Goal: Communication & Community: Share content

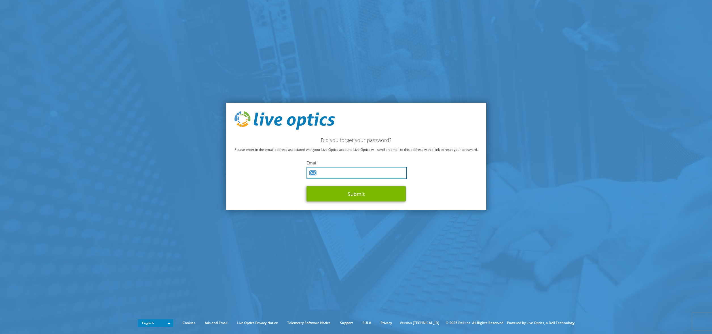
click at [334, 173] on input "text" at bounding box center [357, 173] width 100 height 12
click at [332, 173] on input "text" at bounding box center [357, 173] width 100 height 12
type input "cglisson@hasi.com"
click at [339, 192] on button "Submit" at bounding box center [356, 193] width 99 height 15
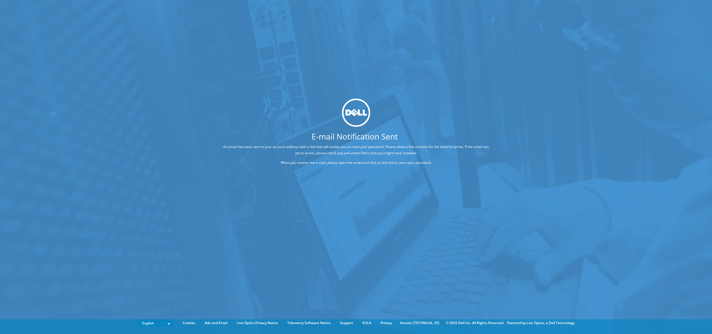
click at [418, 109] on div at bounding box center [356, 113] width 312 height 28
click at [226, 100] on div at bounding box center [356, 113] width 312 height 28
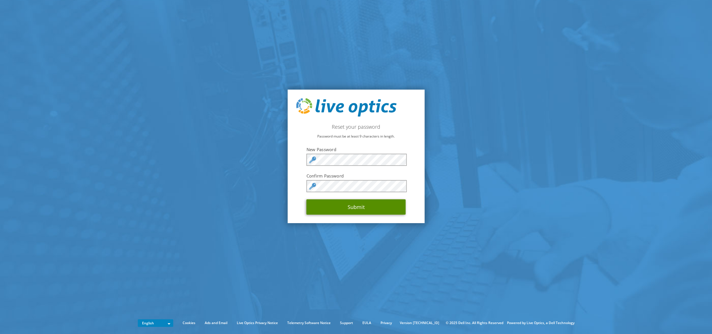
click at [360, 205] on button "Submit" at bounding box center [356, 206] width 99 height 15
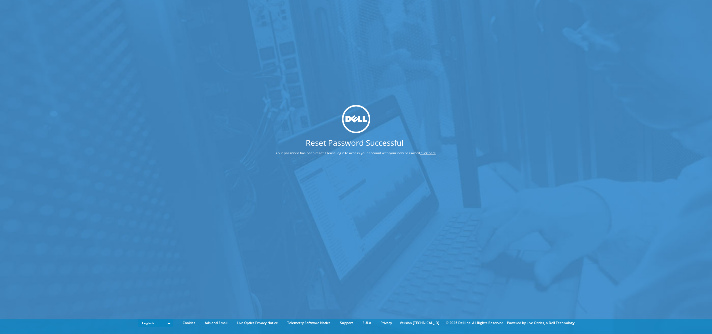
click at [355, 178] on div "Reset Password Successful Your password has been reset. Please login to access …" at bounding box center [356, 158] width 712 height 317
click at [427, 152] on link "click here" at bounding box center [428, 153] width 15 height 5
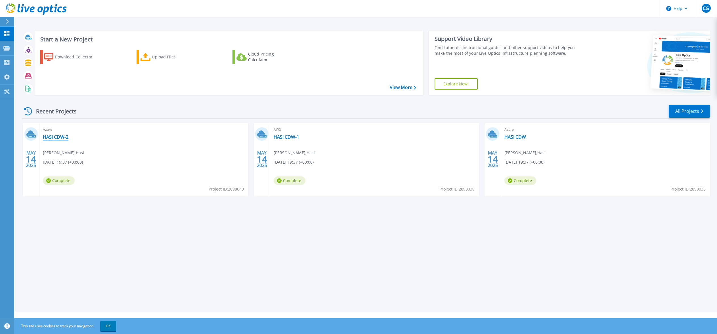
click at [56, 137] on link "HASI CDW-2" at bounding box center [56, 137] width 26 height 6
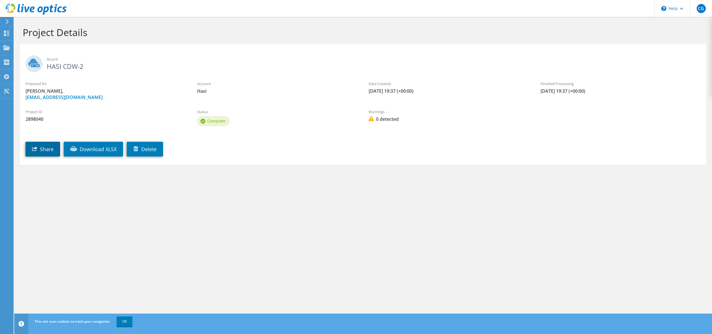
click at [49, 147] on link "Share" at bounding box center [43, 149] width 35 height 15
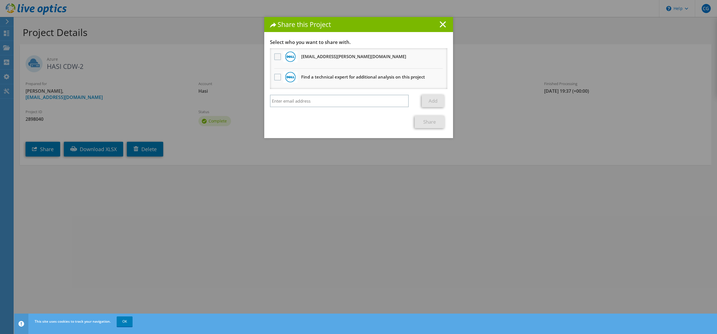
click at [274, 56] on label at bounding box center [278, 56] width 8 height 7
click at [0, 0] on input "checkbox" at bounding box center [0, 0] width 0 height 0
click at [429, 121] on link "Share" at bounding box center [429, 122] width 30 height 12
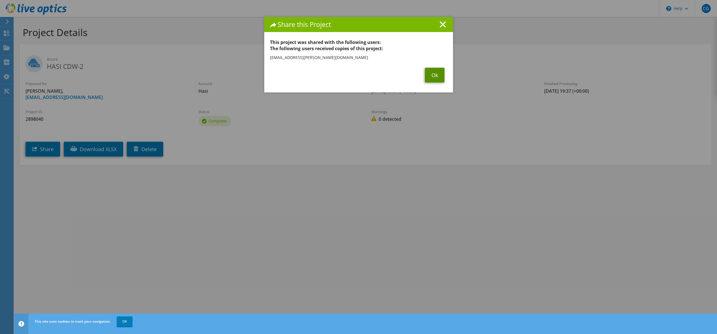
click at [428, 73] on link "Ok" at bounding box center [435, 75] width 20 height 15
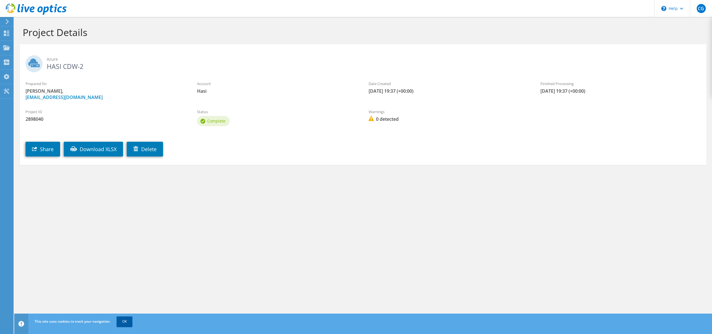
click at [126, 322] on link "OK" at bounding box center [125, 322] width 16 height 10
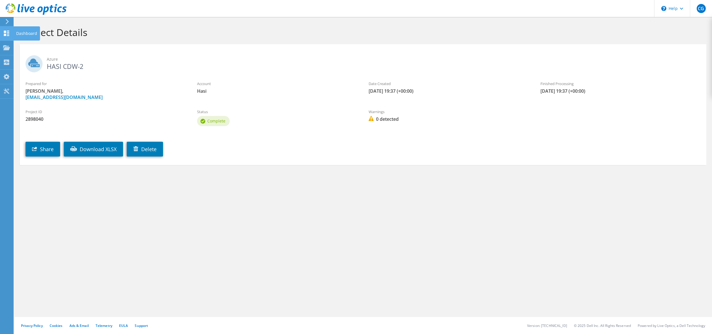
click at [13, 34] on div "Dashboard" at bounding box center [26, 33] width 27 height 14
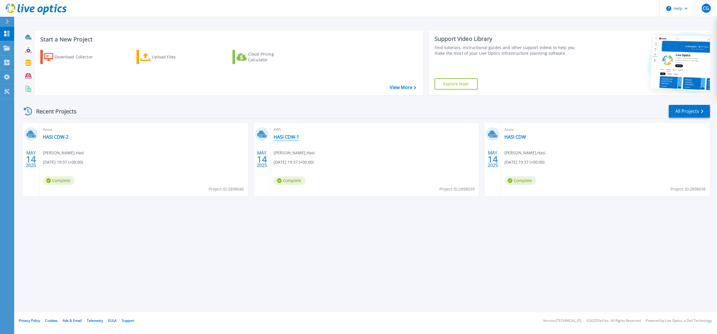
click at [287, 139] on link "HASI CDW-1" at bounding box center [286, 137] width 26 height 6
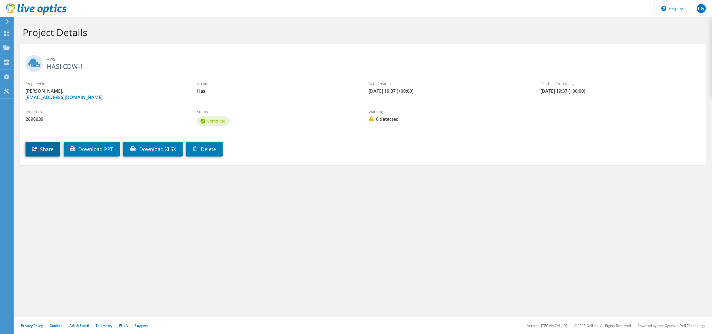
click at [48, 149] on link "Share" at bounding box center [43, 149] width 35 height 15
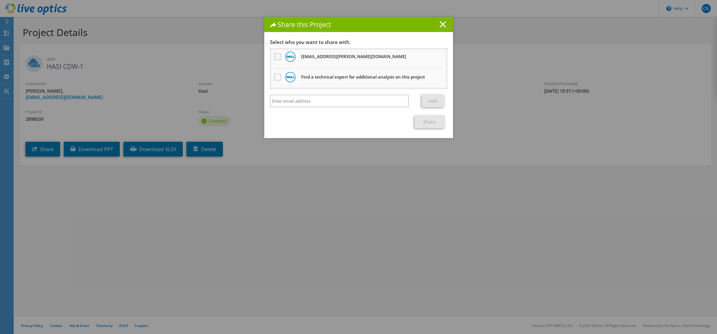
click at [274, 58] on label at bounding box center [278, 56] width 8 height 7
click at [0, 0] on input "checkbox" at bounding box center [0, 0] width 0 height 0
click at [428, 125] on link "Share" at bounding box center [429, 122] width 30 height 12
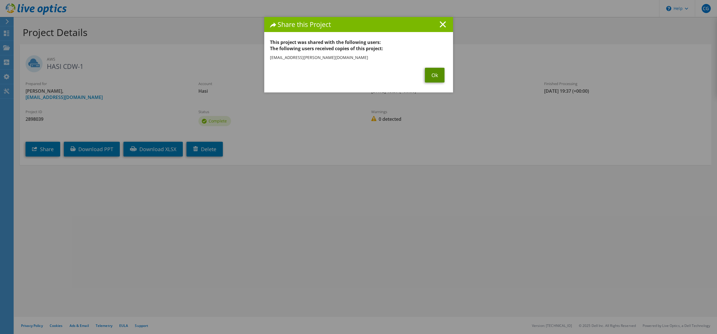
click at [432, 77] on link "Ok" at bounding box center [435, 75] width 20 height 15
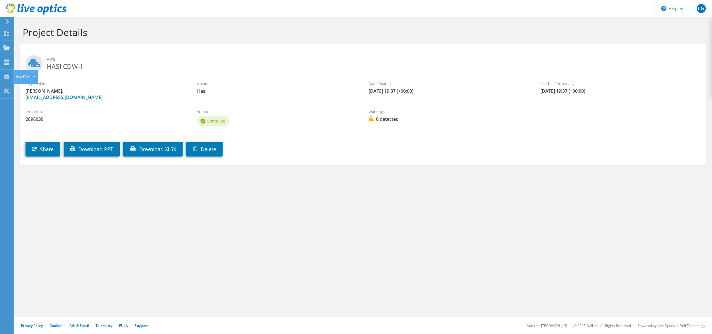
click at [136, 195] on section "Project Details AWS HASI CDW-1 Prepared for Chris Glisson, cglisson@hasi.com Ac…" at bounding box center [363, 108] width 698 height 182
click at [9, 35] on use at bounding box center [6, 33] width 5 height 5
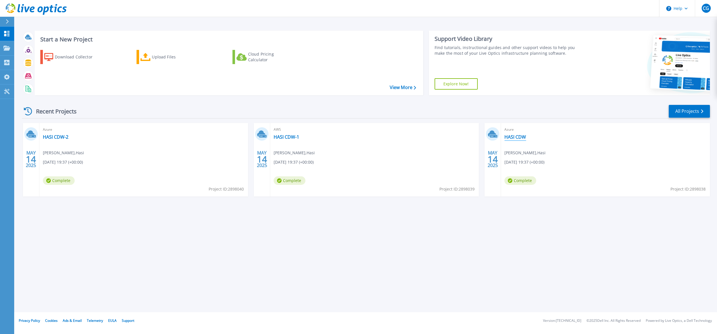
click at [519, 136] on link "HASI CDW" at bounding box center [515, 137] width 22 height 6
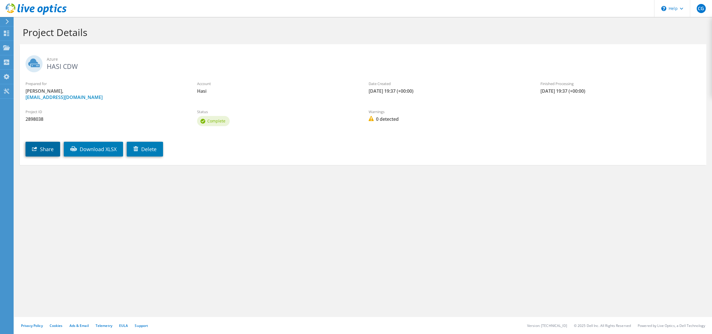
click at [45, 152] on link "Share" at bounding box center [43, 149] width 35 height 15
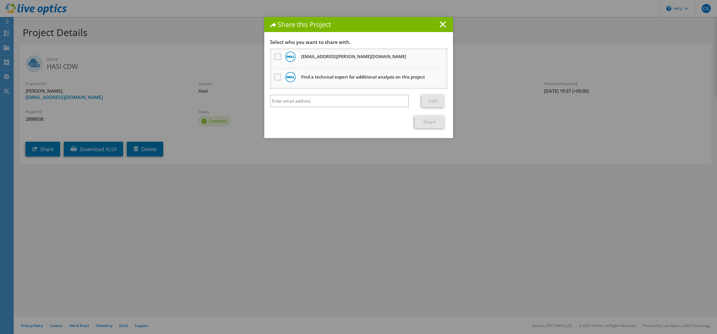
click at [274, 59] on label at bounding box center [278, 56] width 8 height 7
click at [0, 0] on input "checkbox" at bounding box center [0, 0] width 0 height 0
click at [426, 122] on link "Share" at bounding box center [429, 122] width 30 height 12
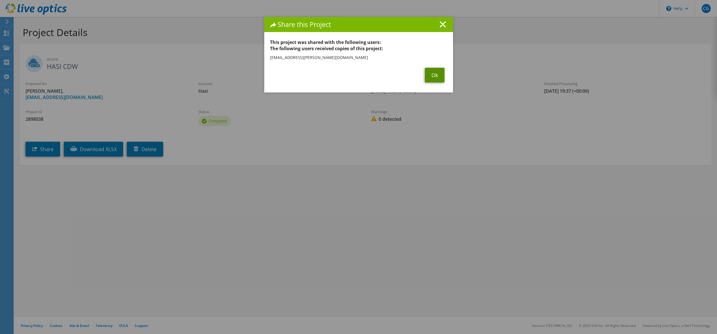
click at [429, 78] on link "Ok" at bounding box center [435, 75] width 20 height 15
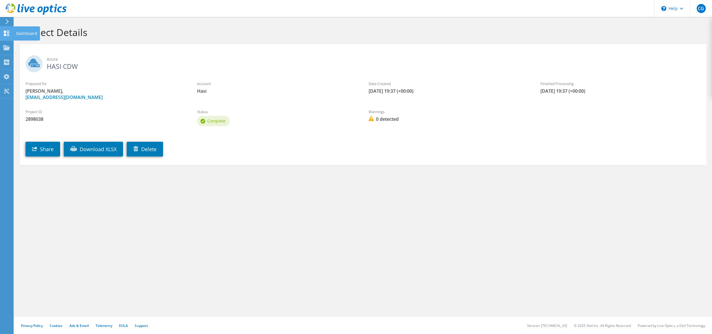
click at [7, 31] on icon at bounding box center [6, 33] width 7 height 5
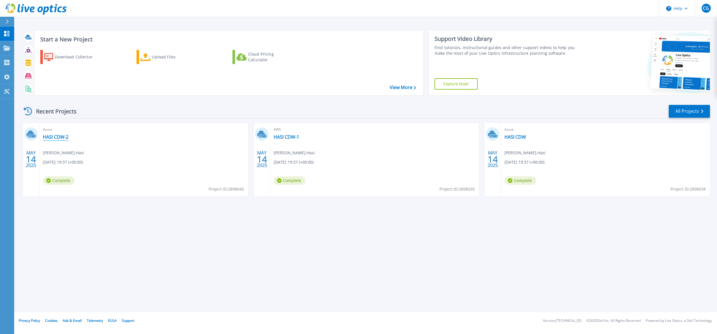
click at [60, 137] on link "HASI CDW-2" at bounding box center [56, 137] width 26 height 6
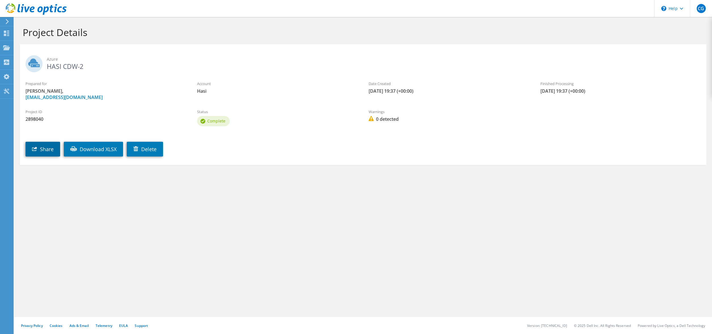
click at [48, 151] on link "Share" at bounding box center [43, 149] width 35 height 15
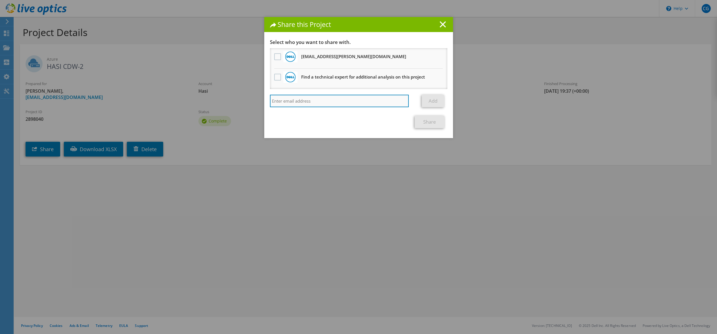
click at [302, 98] on input "search" at bounding box center [339, 101] width 139 height 12
paste input "[EMAIL_ADDRESS][DOMAIN_NAME]"
type input "[EMAIL_ADDRESS][DOMAIN_NAME]"
click at [435, 100] on link "Add" at bounding box center [433, 101] width 22 height 12
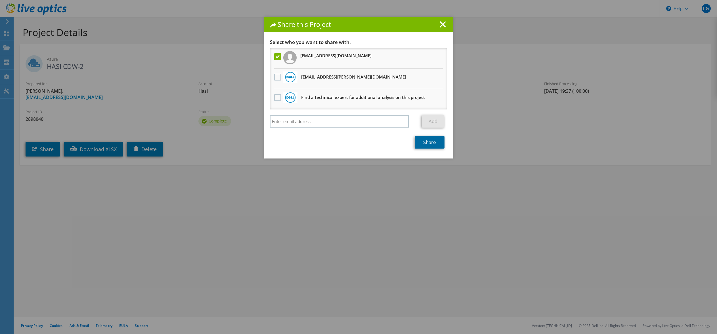
click at [424, 140] on link "Share" at bounding box center [429, 142] width 30 height 12
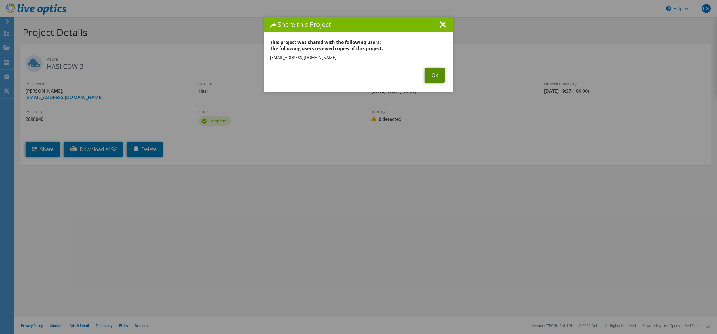
click at [435, 78] on link "Ok" at bounding box center [435, 75] width 20 height 15
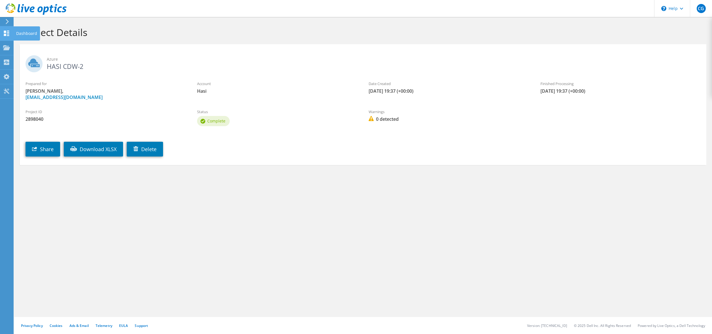
click at [7, 32] on icon at bounding box center [6, 33] width 7 height 5
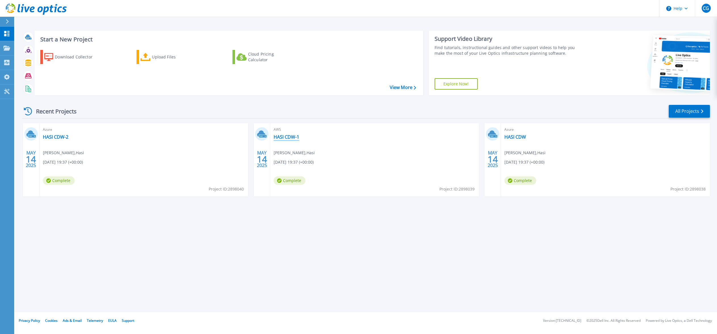
click at [292, 137] on link "HASI CDW-1" at bounding box center [286, 137] width 26 height 6
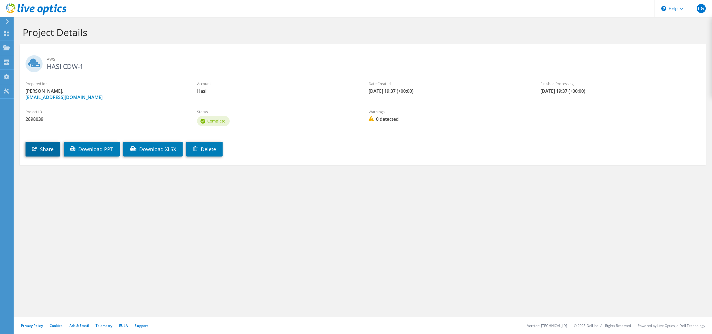
click at [48, 147] on link "Share" at bounding box center [43, 149] width 35 height 15
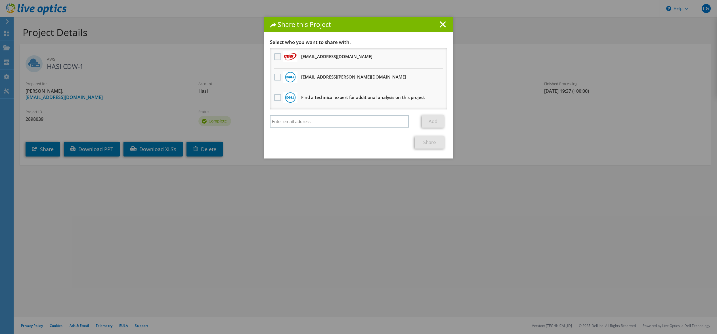
click at [275, 58] on label at bounding box center [278, 56] width 8 height 7
click at [0, 0] on input "checkbox" at bounding box center [0, 0] width 0 height 0
click at [425, 142] on link "Share" at bounding box center [429, 142] width 30 height 12
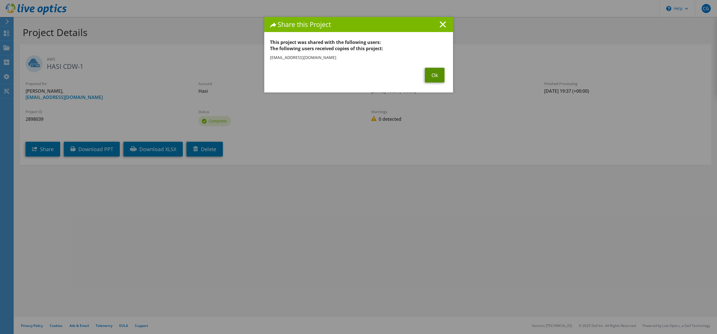
click at [436, 74] on link "Ok" at bounding box center [435, 75] width 20 height 15
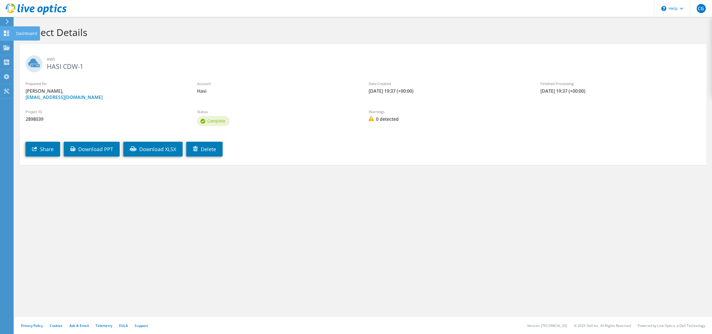
click at [7, 33] on icon at bounding box center [6, 33] width 7 height 5
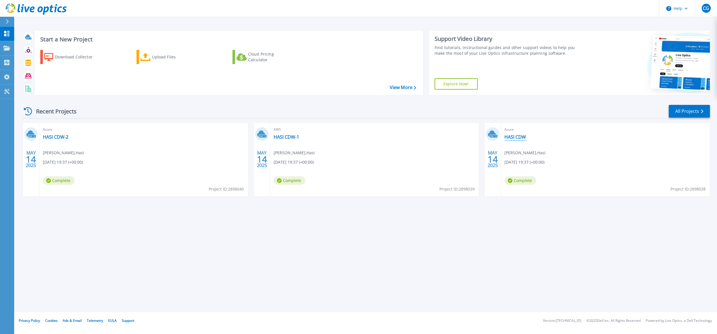
click at [519, 137] on link "HASI CDW" at bounding box center [515, 137] width 22 height 6
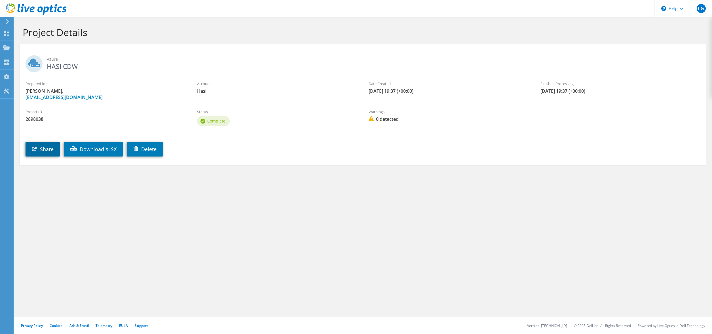
click at [32, 152] on link "Share" at bounding box center [43, 149] width 35 height 15
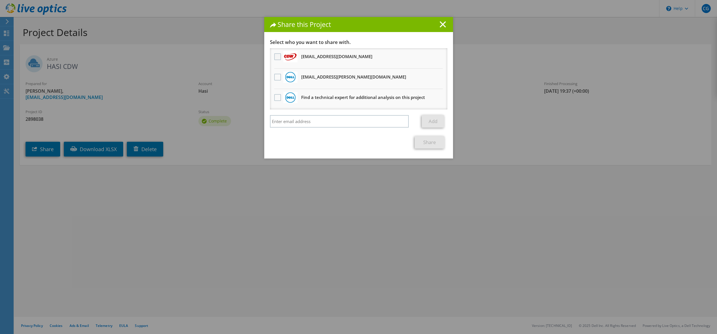
click at [276, 56] on label at bounding box center [278, 56] width 8 height 7
click at [0, 0] on input "checkbox" at bounding box center [0, 0] width 0 height 0
click at [429, 139] on link "Share" at bounding box center [429, 142] width 30 height 12
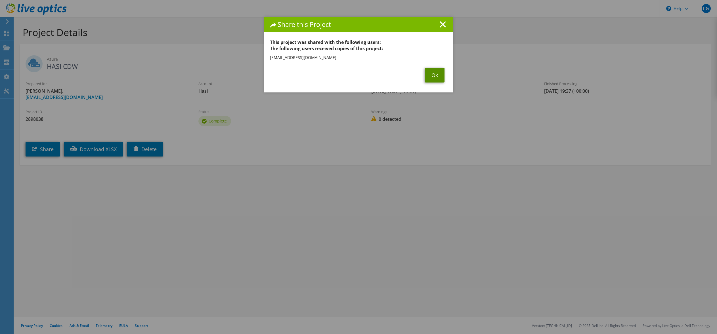
click at [427, 75] on link "Ok" at bounding box center [435, 75] width 20 height 15
